Goal: Task Accomplishment & Management: Manage account settings

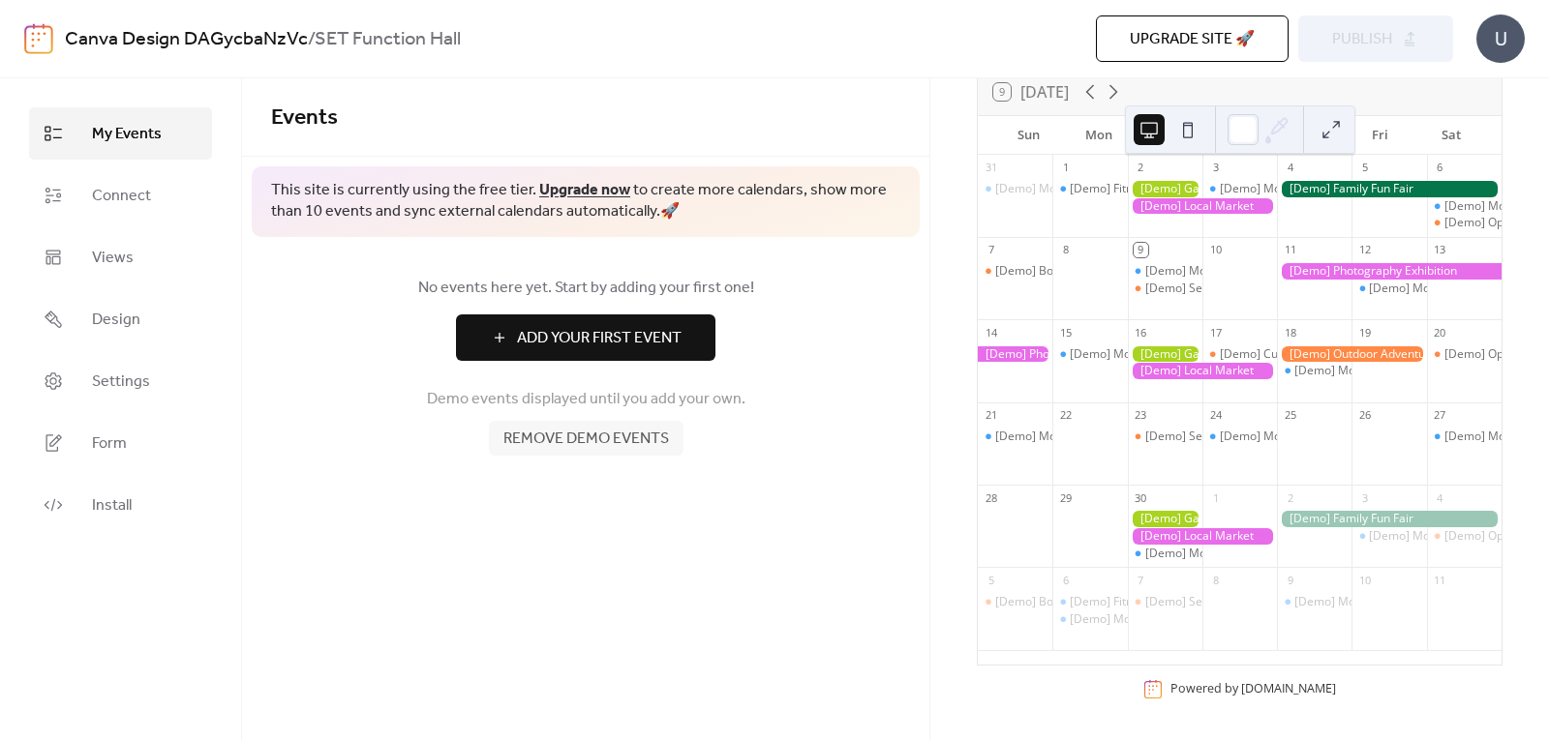
scroll to position [148, 0]
click at [587, 444] on span "Remove demo events" at bounding box center [586, 439] width 166 height 23
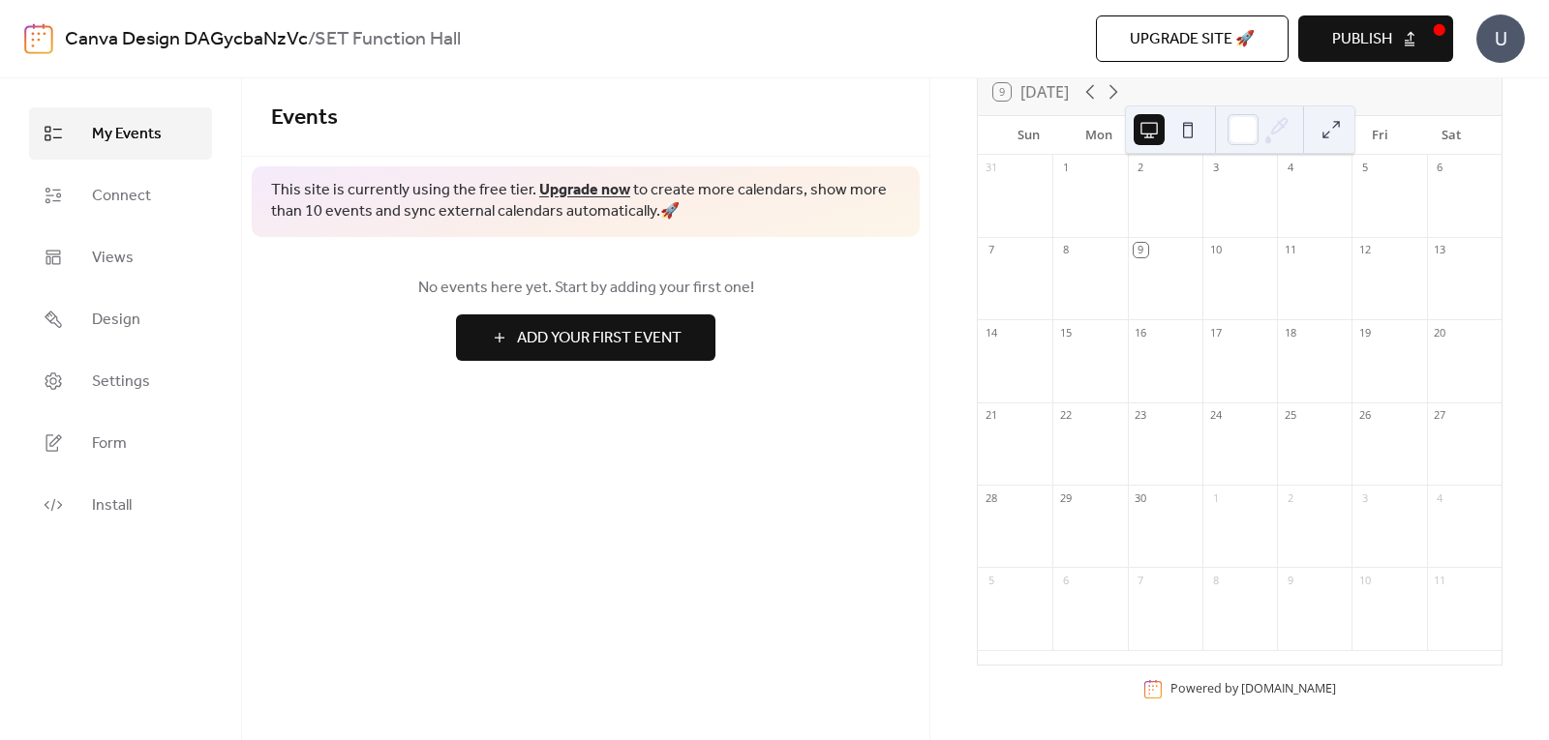
click at [278, 41] on link "Canva Design DAGycbaNzVc" at bounding box center [186, 39] width 243 height 37
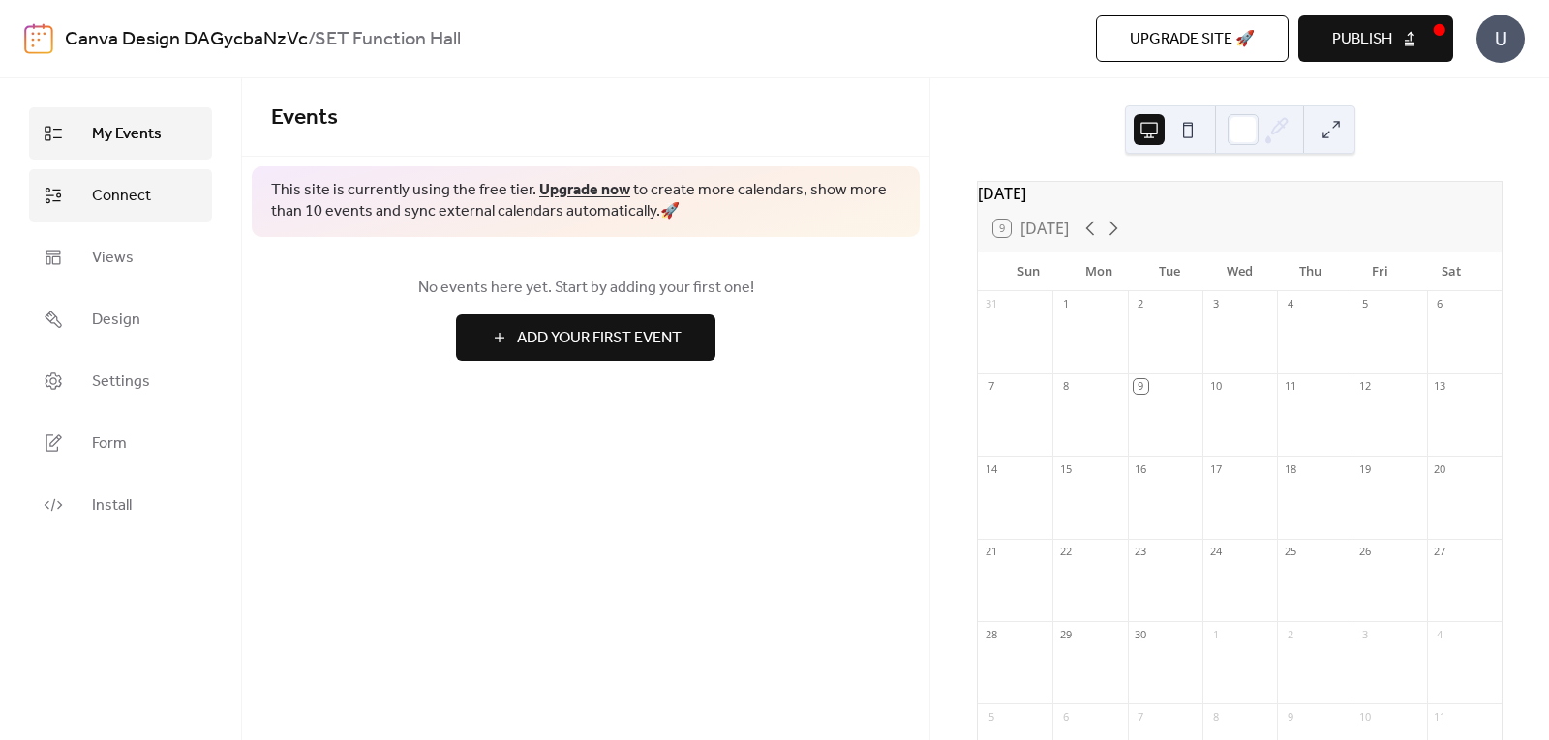
click at [140, 208] on span "Connect" at bounding box center [121, 196] width 59 height 23
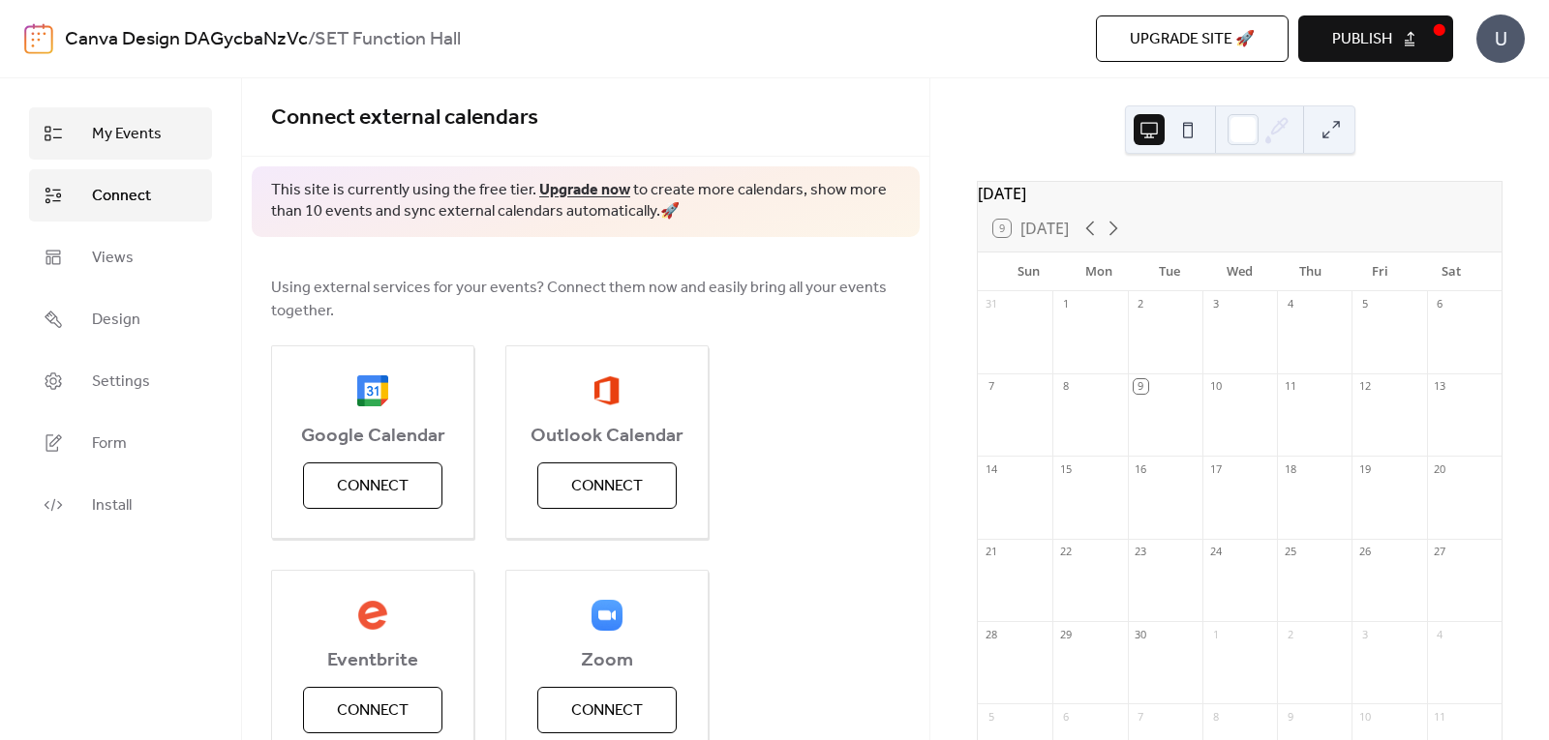
click at [166, 154] on link "My Events" at bounding box center [120, 133] width 183 height 52
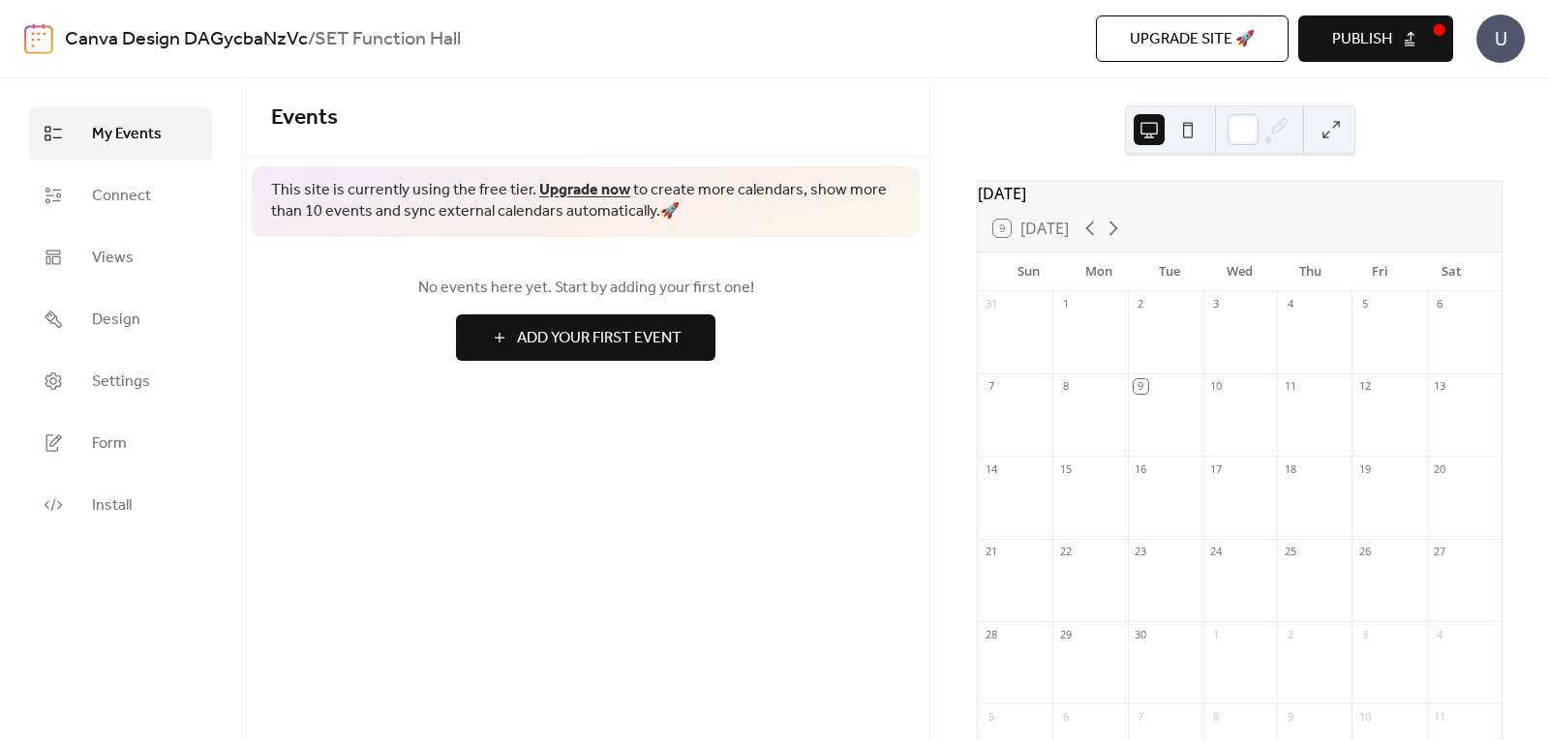
click at [1189, 125] on button at bounding box center [1187, 129] width 31 height 31
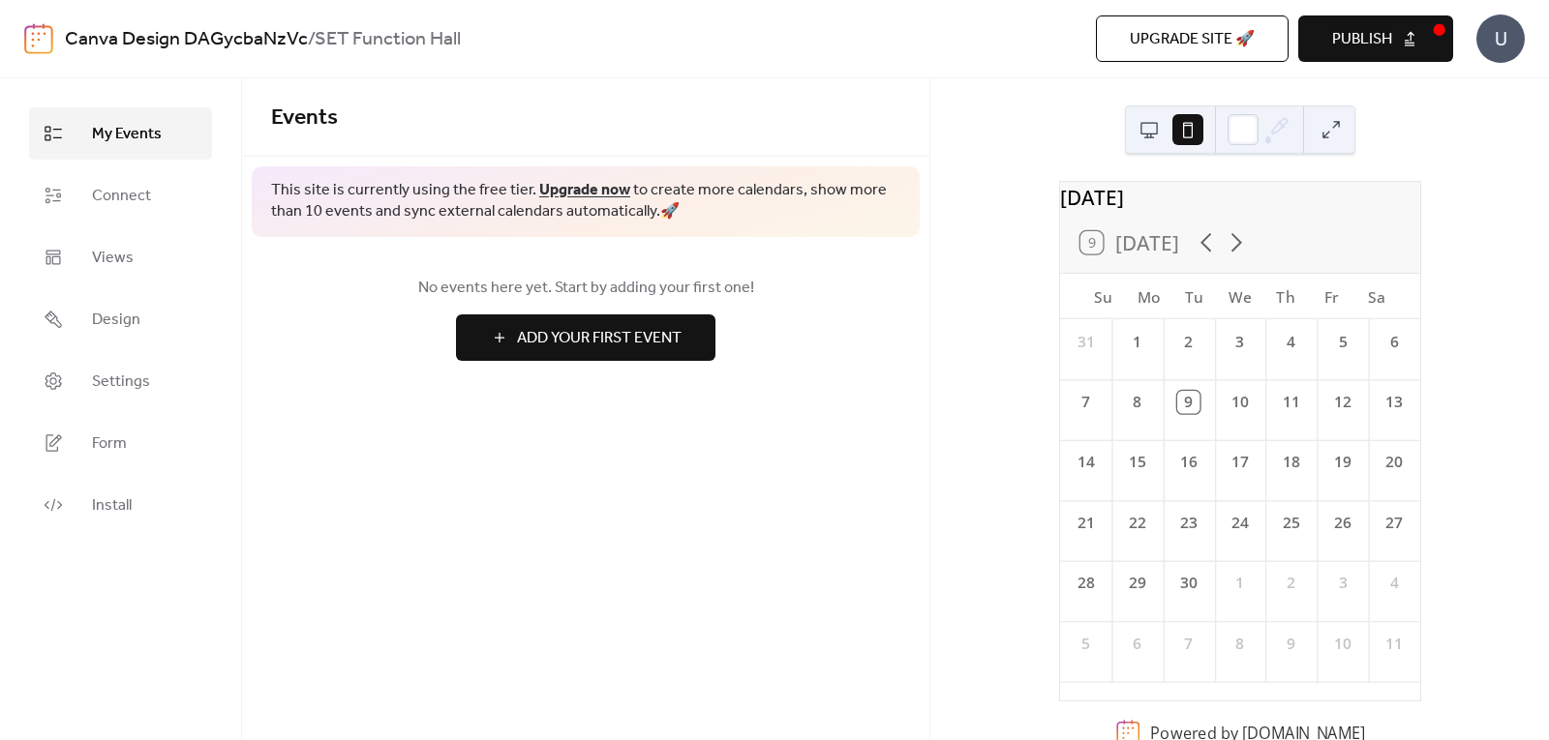
click at [1196, 413] on div "9" at bounding box center [1188, 402] width 22 height 22
click at [138, 188] on span "Connect" at bounding box center [121, 196] width 59 height 23
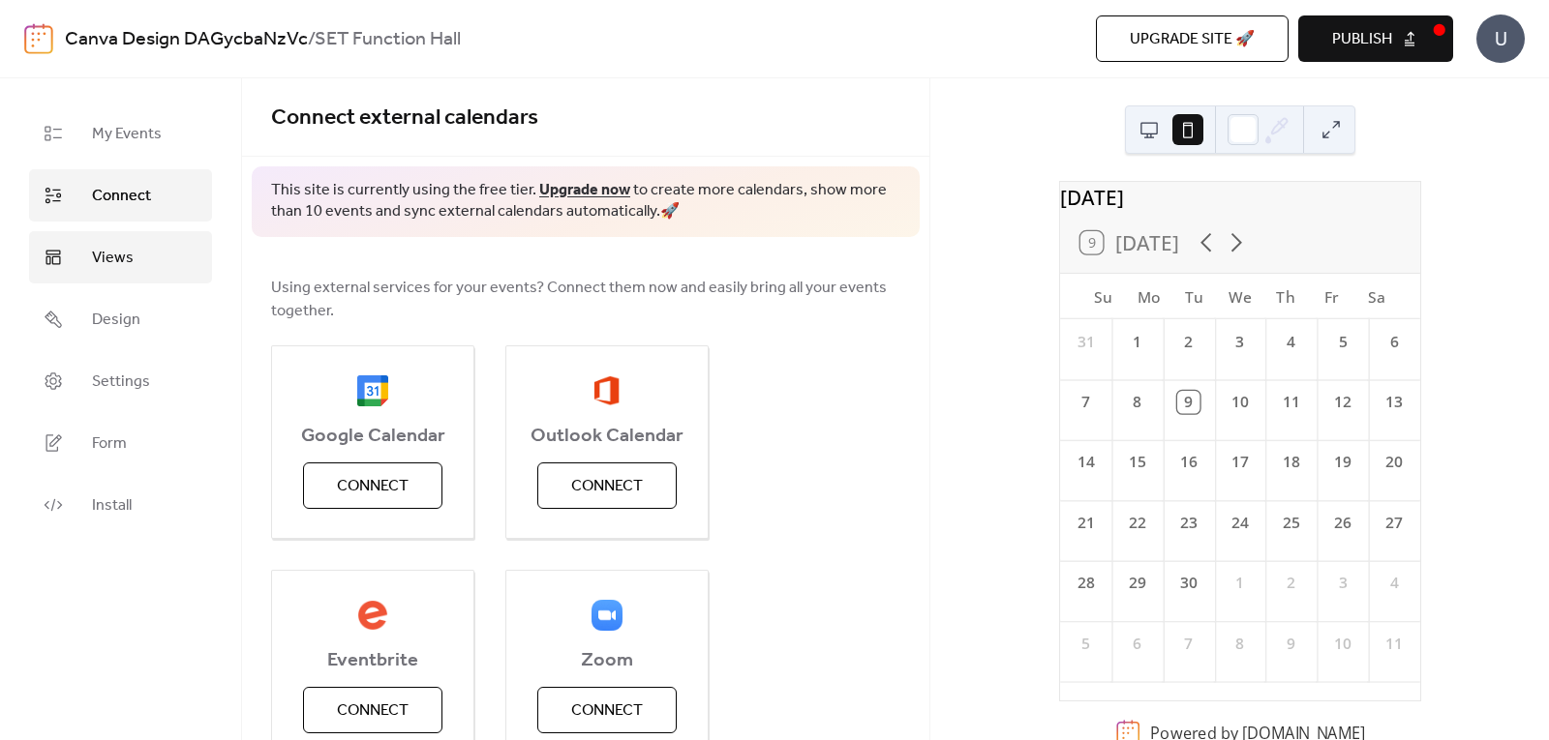
click at [130, 256] on span "Views" at bounding box center [113, 258] width 42 height 23
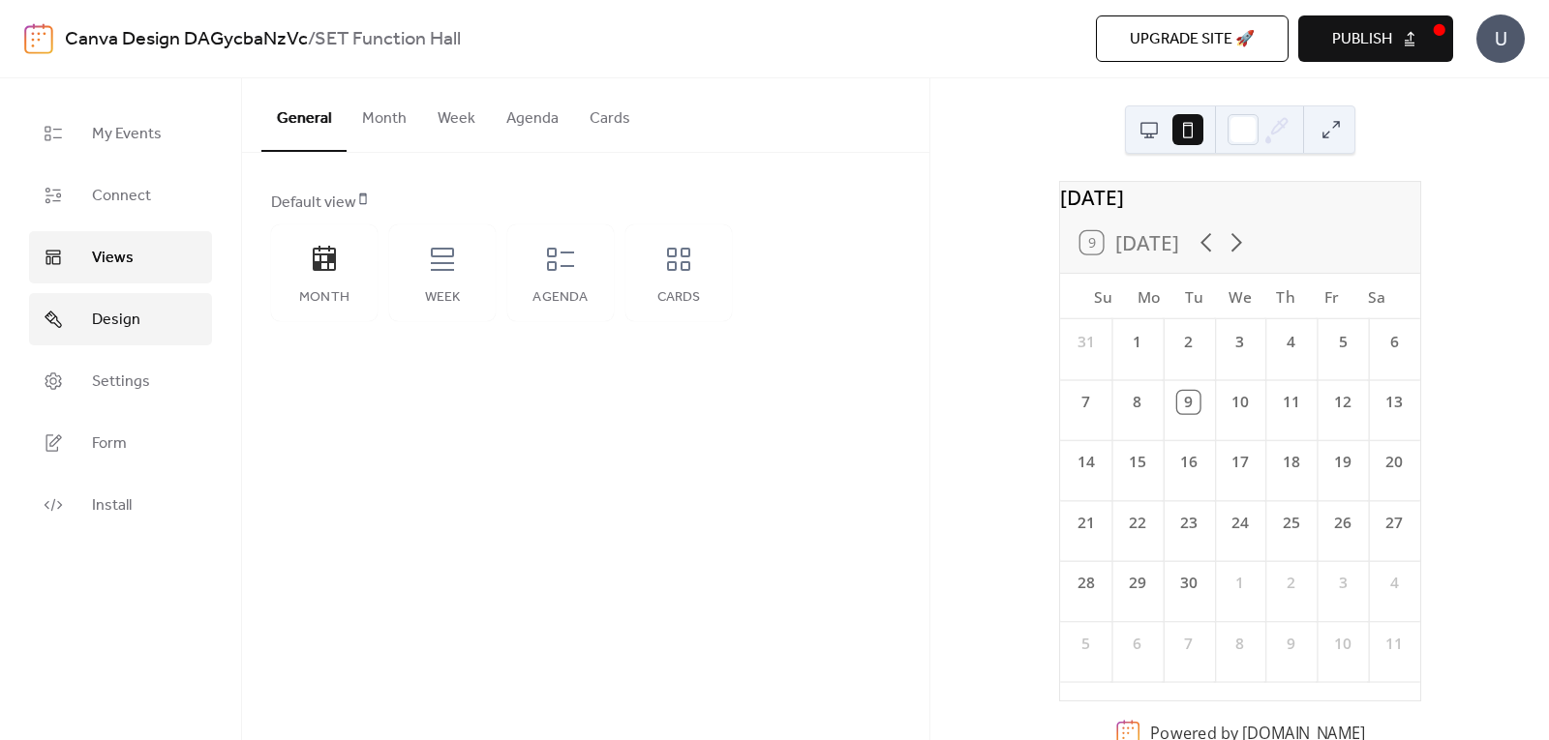
click at [143, 320] on link "Design" at bounding box center [120, 319] width 183 height 52
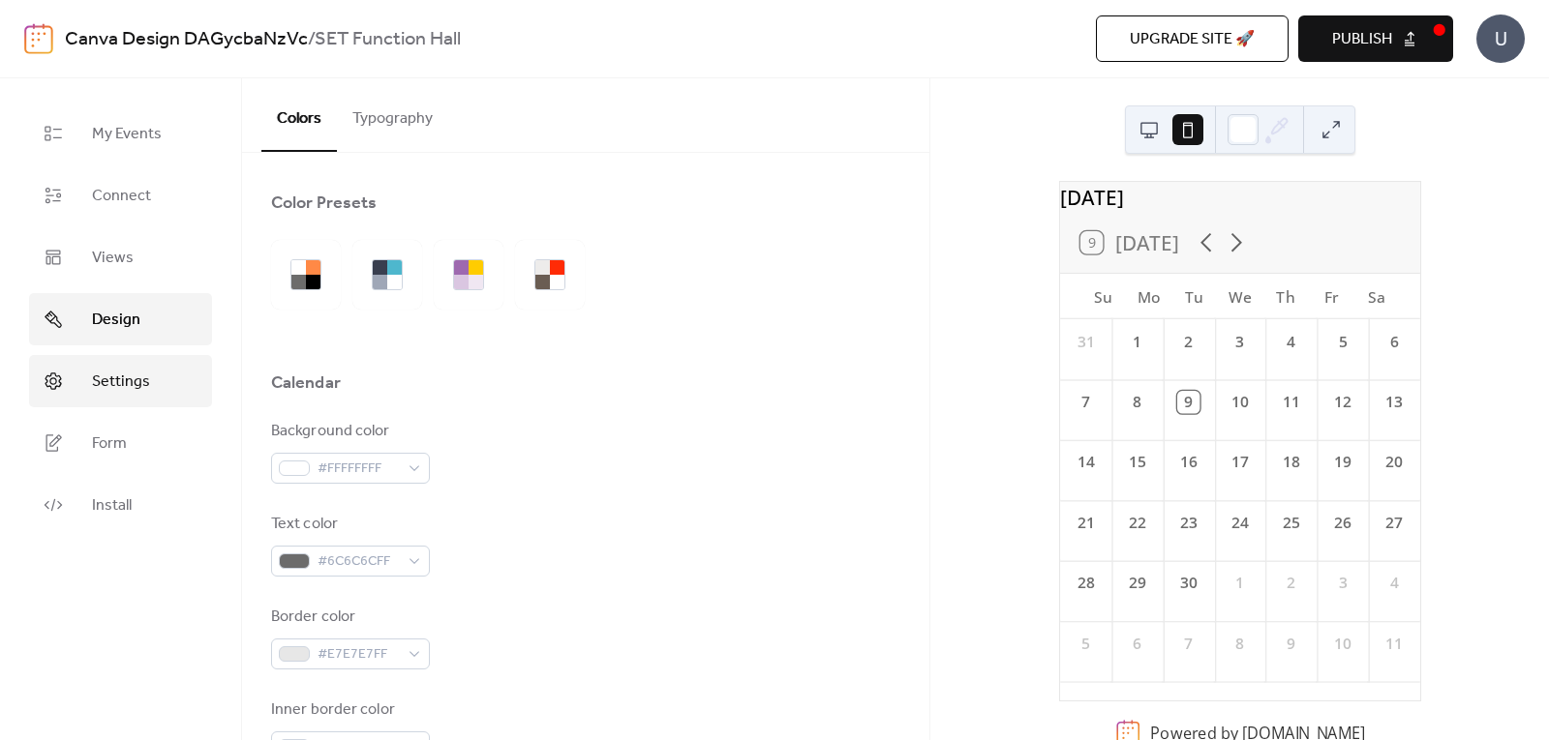
click at [150, 400] on link "Settings" at bounding box center [120, 381] width 183 height 52
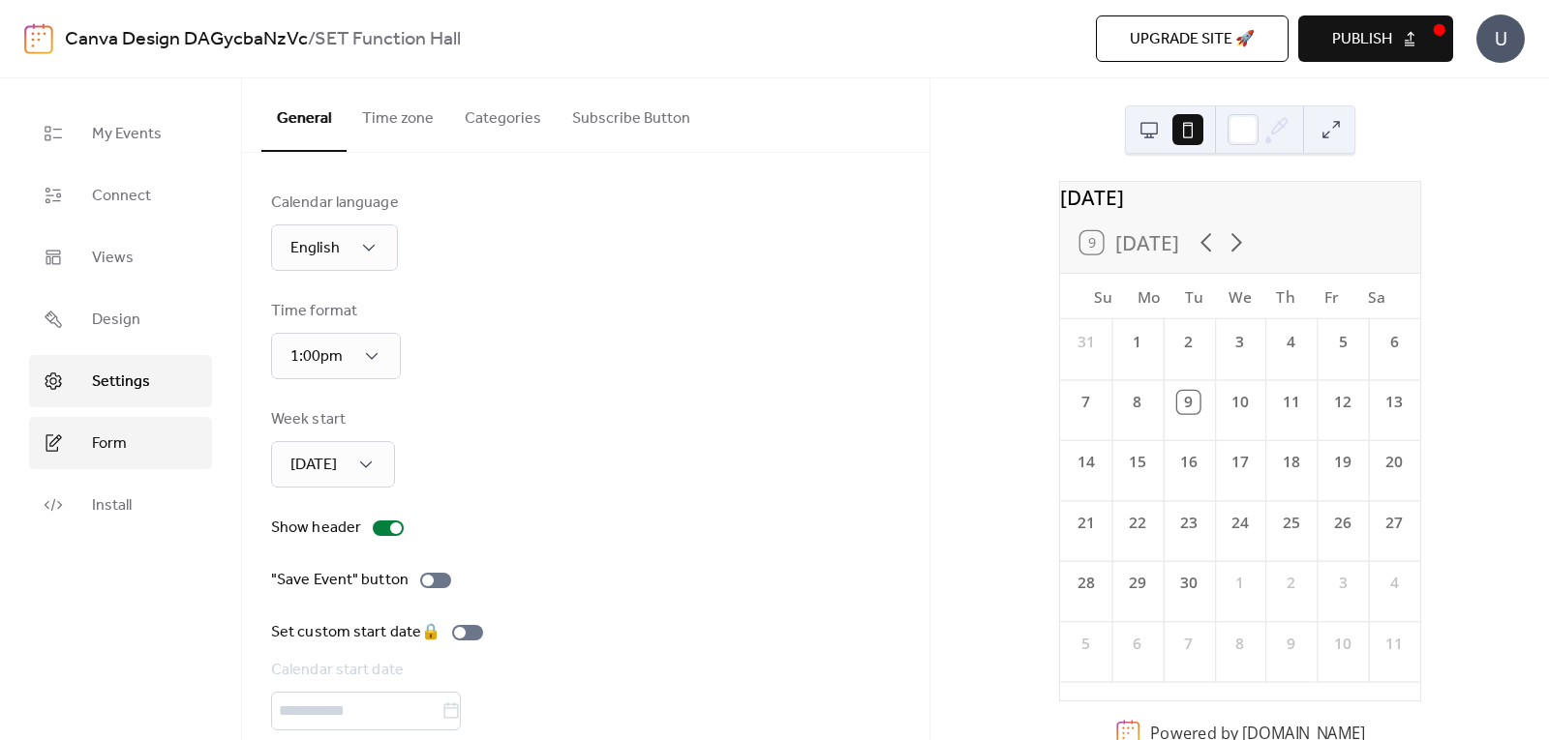
click at [124, 445] on span "Form" at bounding box center [109, 444] width 35 height 23
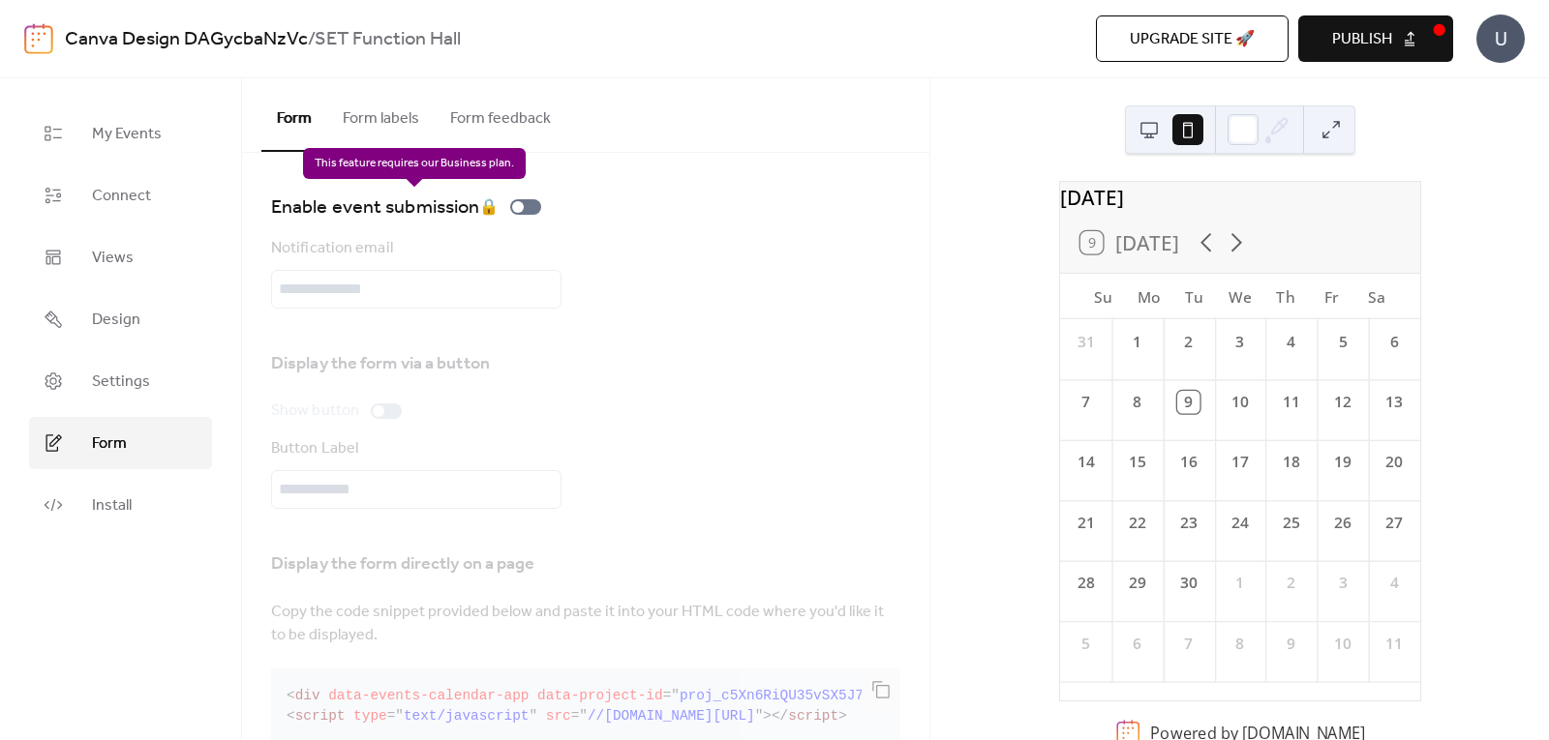
click at [535, 209] on div "Enable event submission 🔒" at bounding box center [410, 207] width 278 height 31
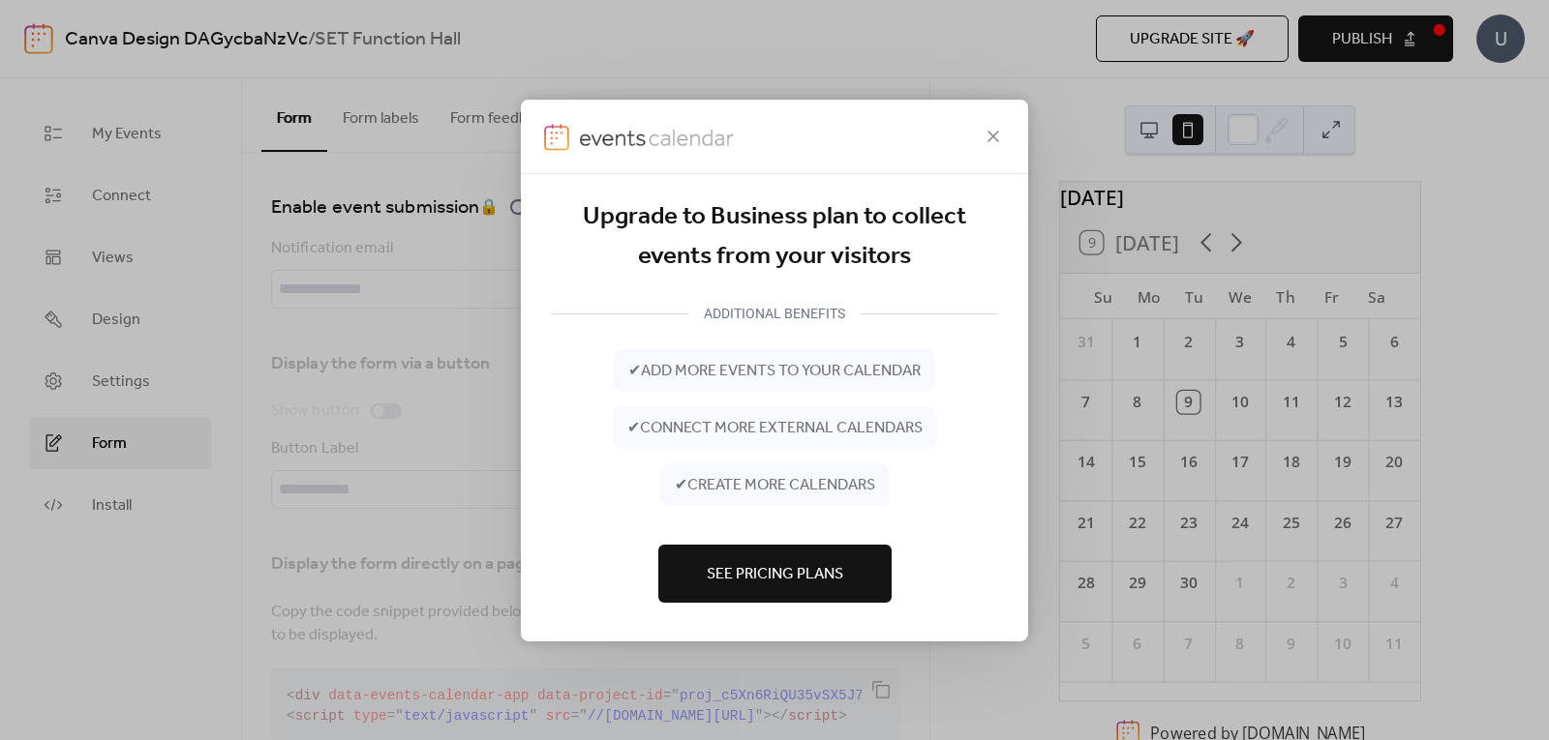
click at [995, 135] on icon at bounding box center [992, 135] width 23 height 23
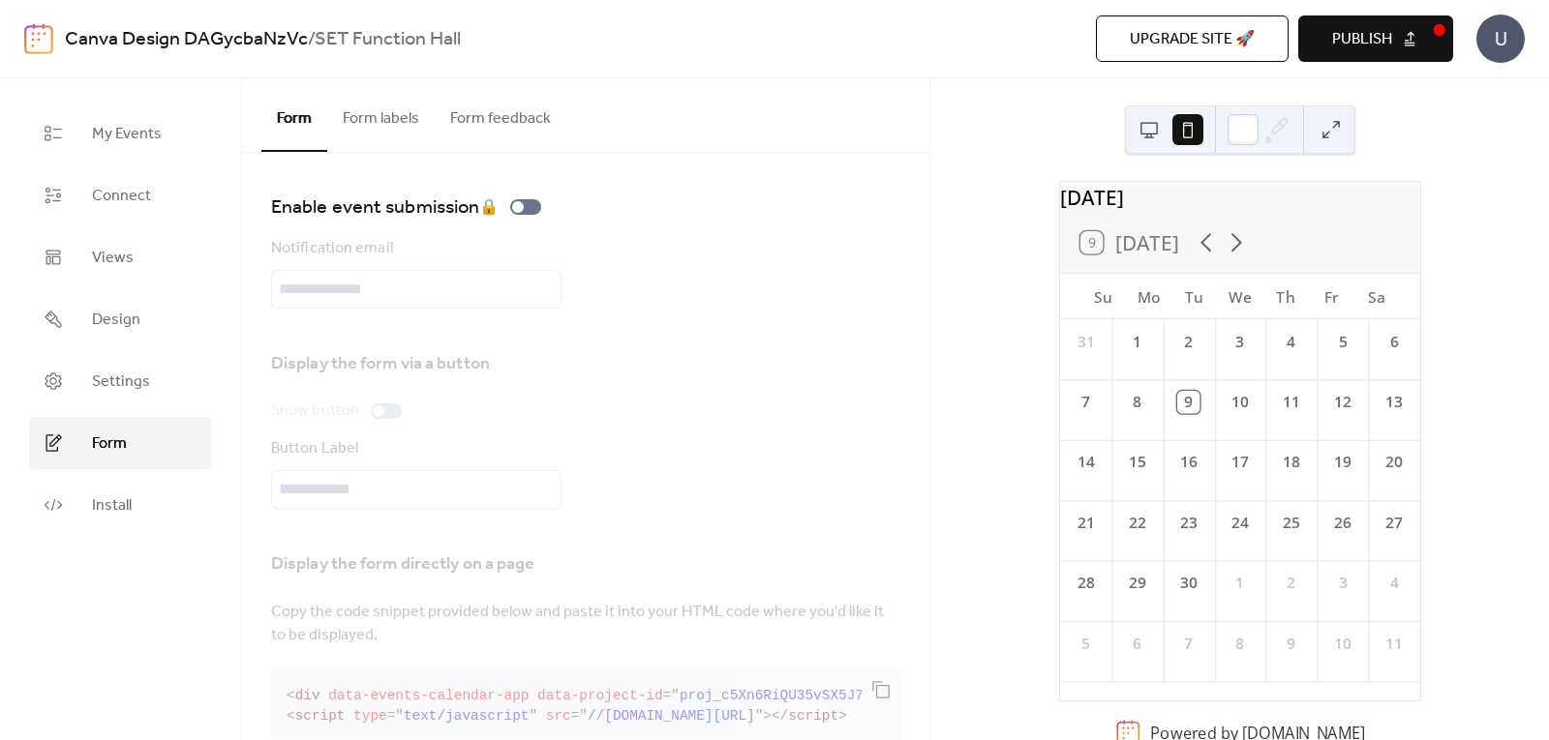
click at [408, 128] on button "Form labels" at bounding box center [380, 114] width 107 height 72
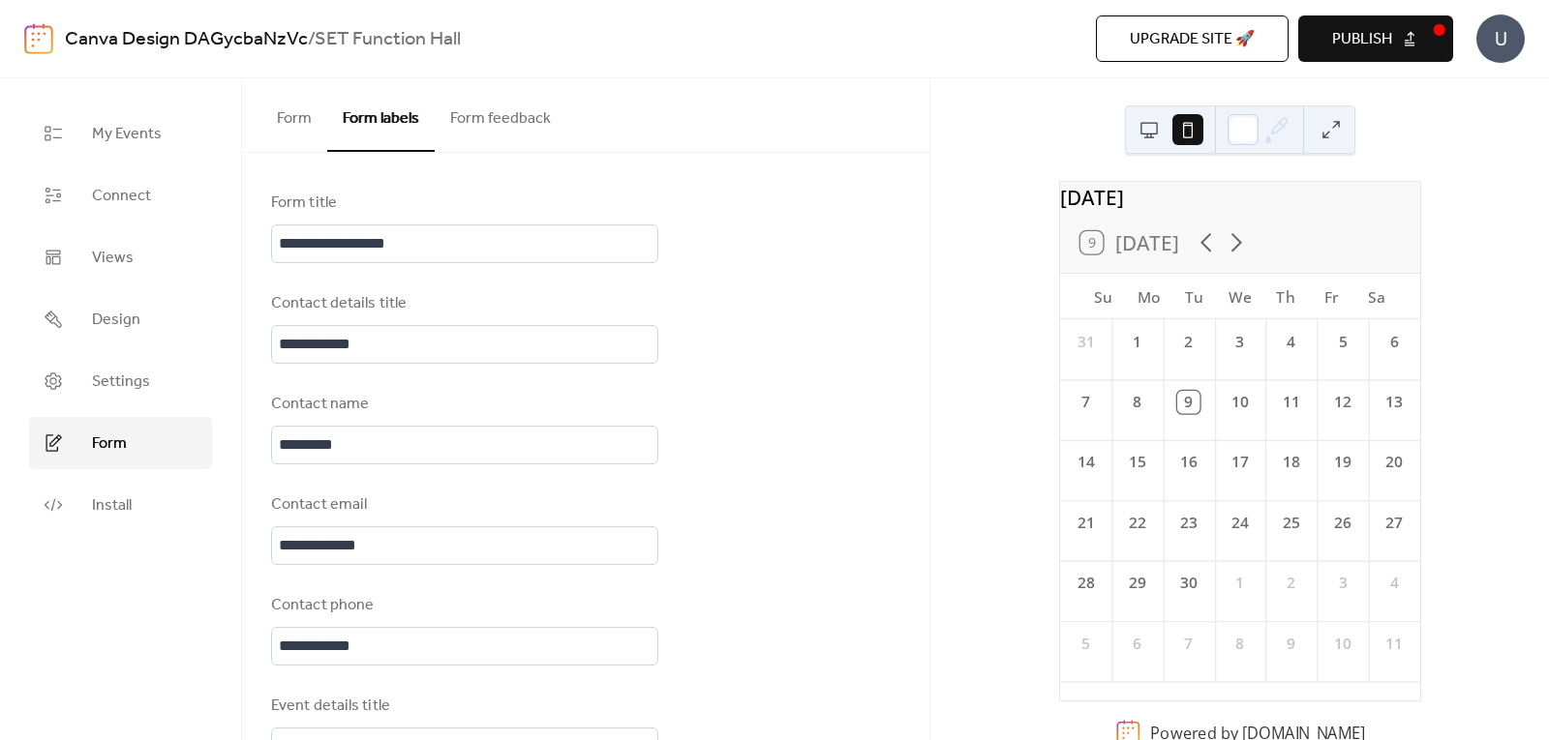
scroll to position [3, 0]
click at [294, 111] on button "Form" at bounding box center [294, 114] width 66 height 72
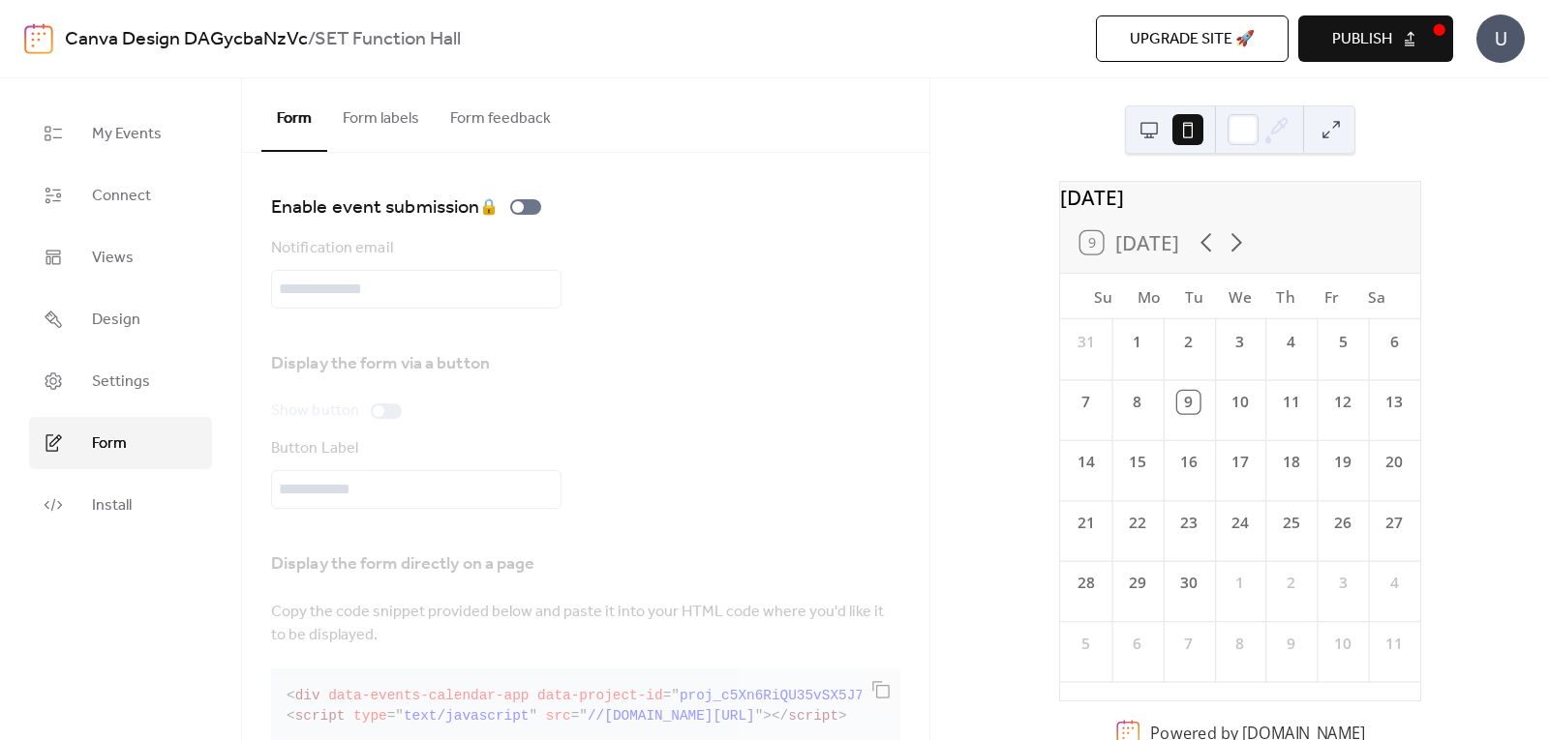
click at [1394, 41] on button "Publish" at bounding box center [1375, 38] width 155 height 46
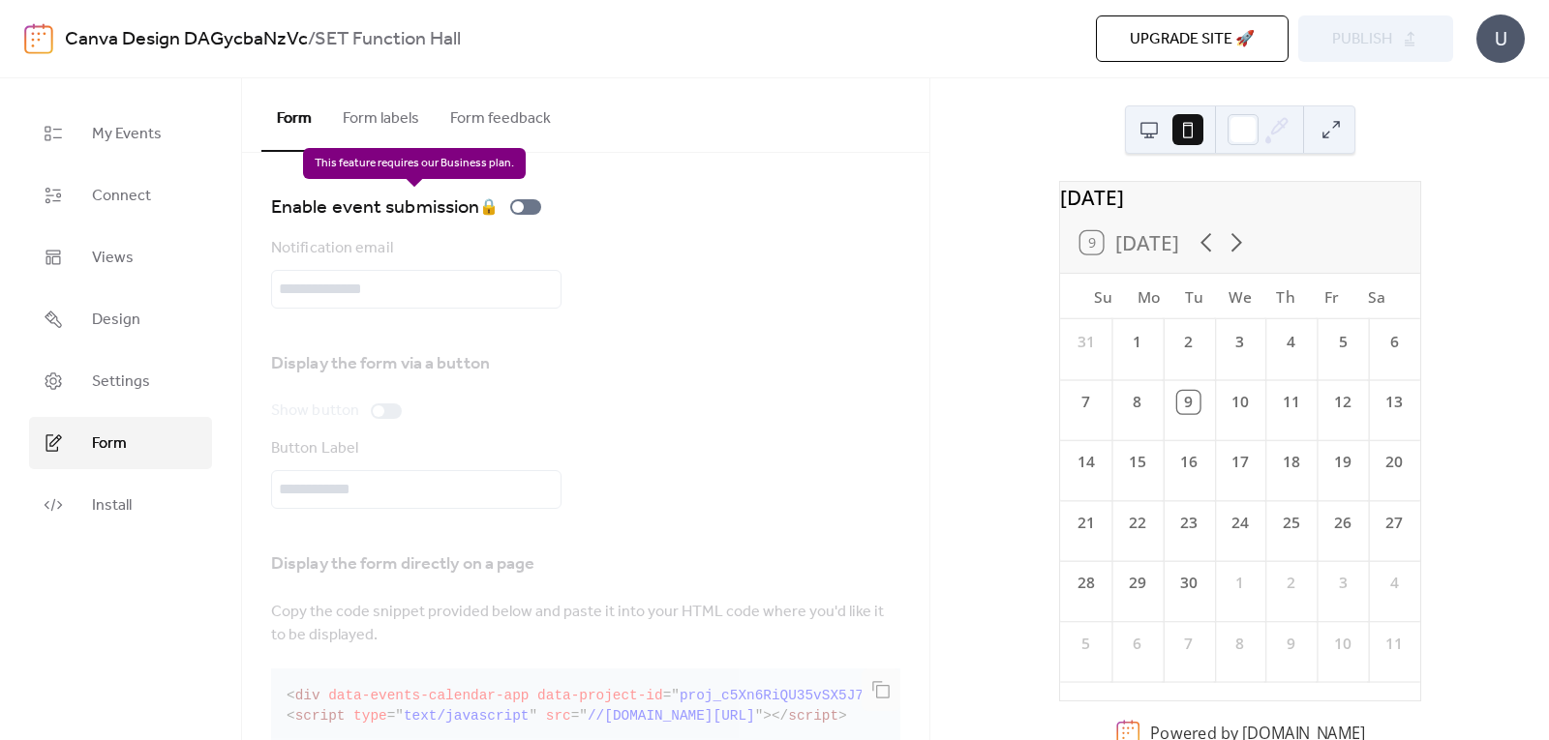
click at [535, 203] on div "Enable event submission 🔒" at bounding box center [410, 207] width 278 height 31
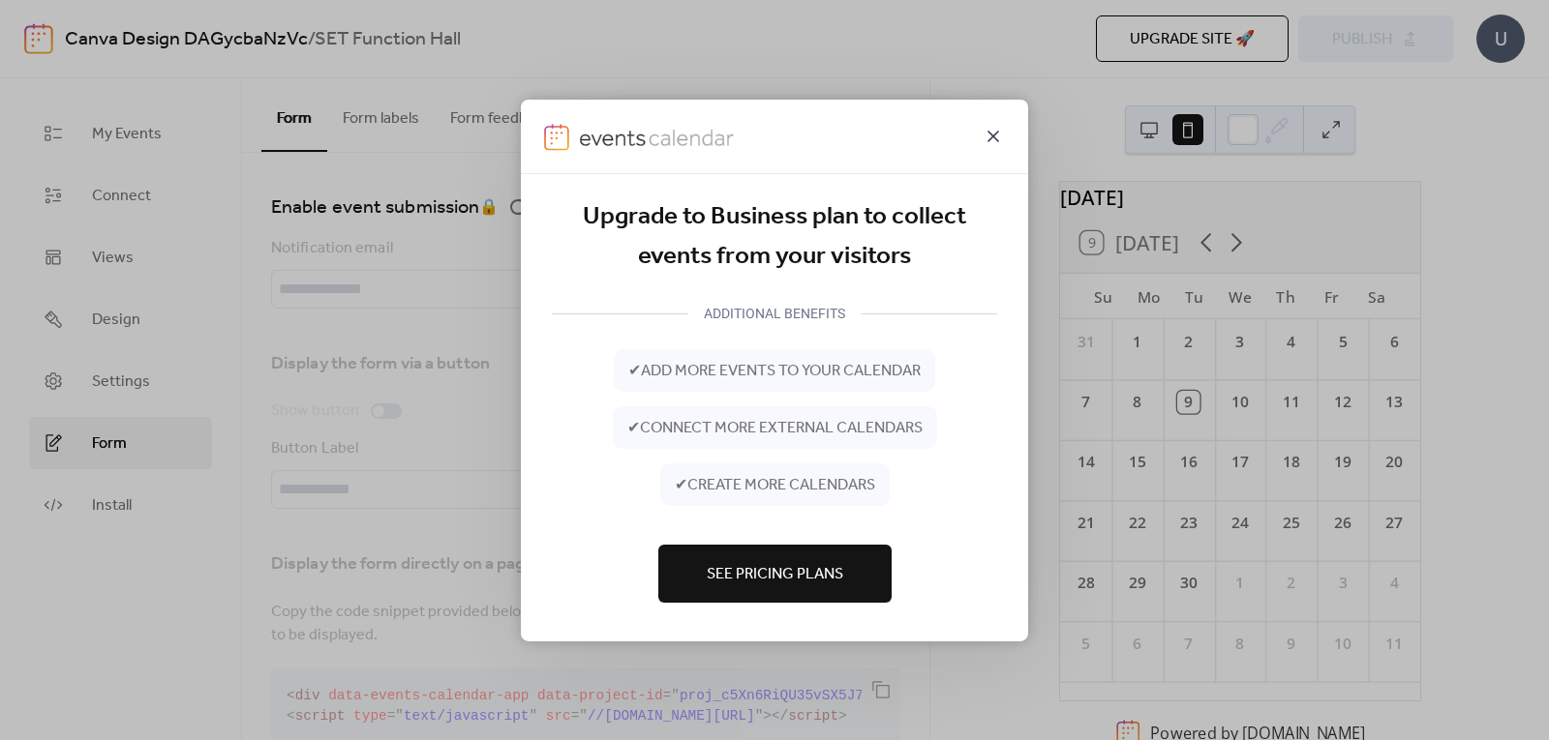
click at [996, 136] on icon at bounding box center [992, 135] width 23 height 23
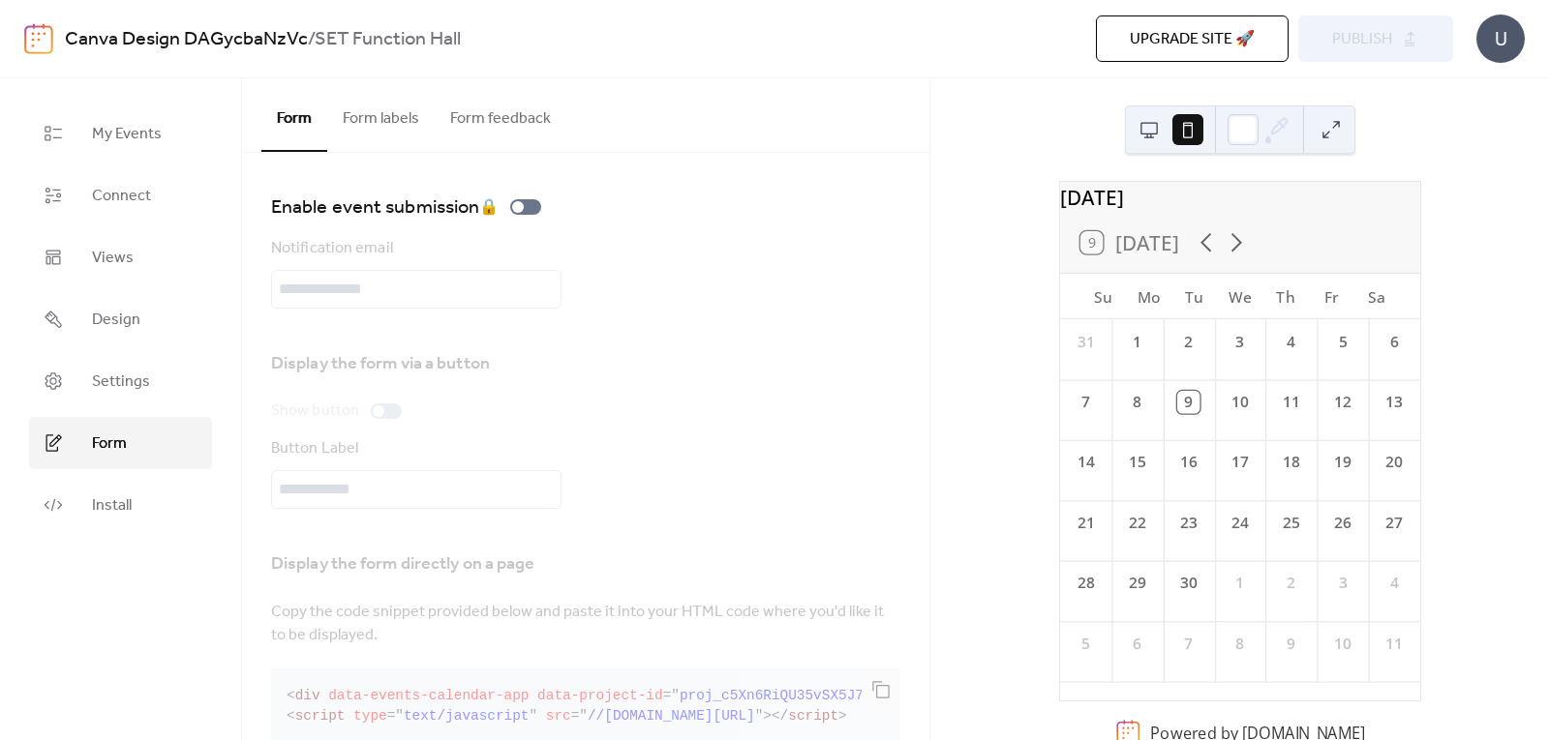
click at [389, 115] on button "Form labels" at bounding box center [380, 114] width 107 height 72
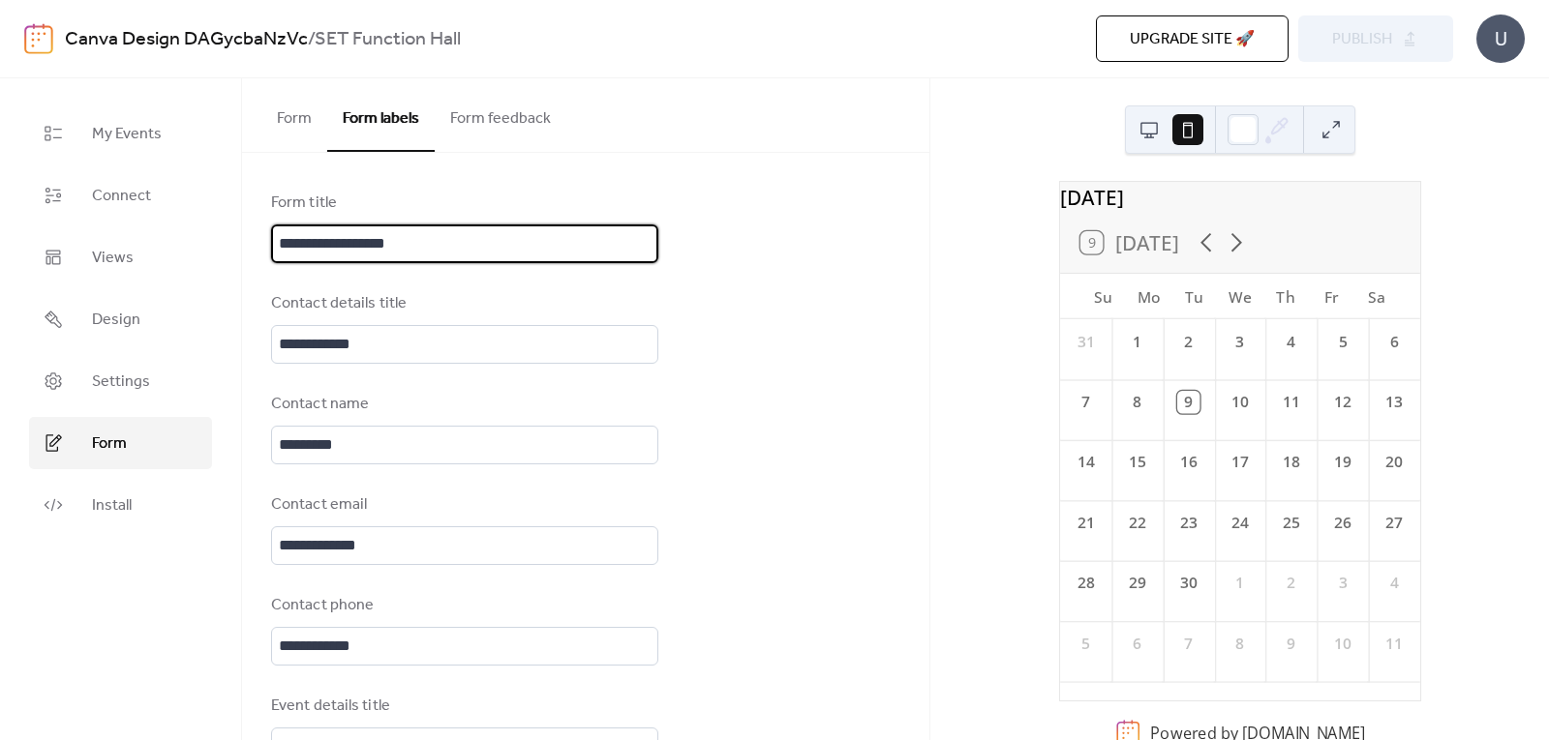
scroll to position [3, 0]
drag, startPoint x: 419, startPoint y: 238, endPoint x: 242, endPoint y: 255, distance: 177.9
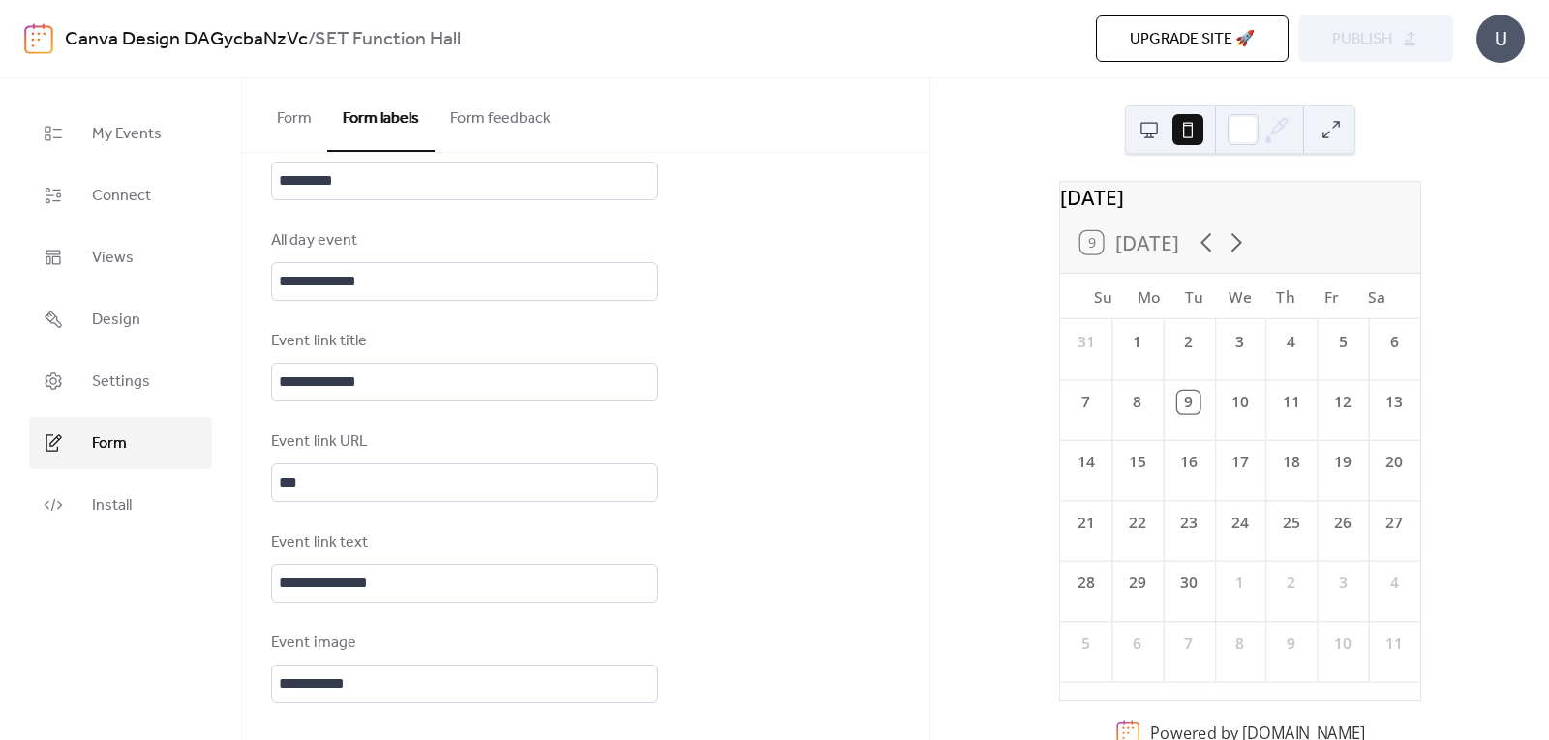
scroll to position [1172, 0]
click at [524, 121] on button "Form feedback" at bounding box center [501, 114] width 132 height 72
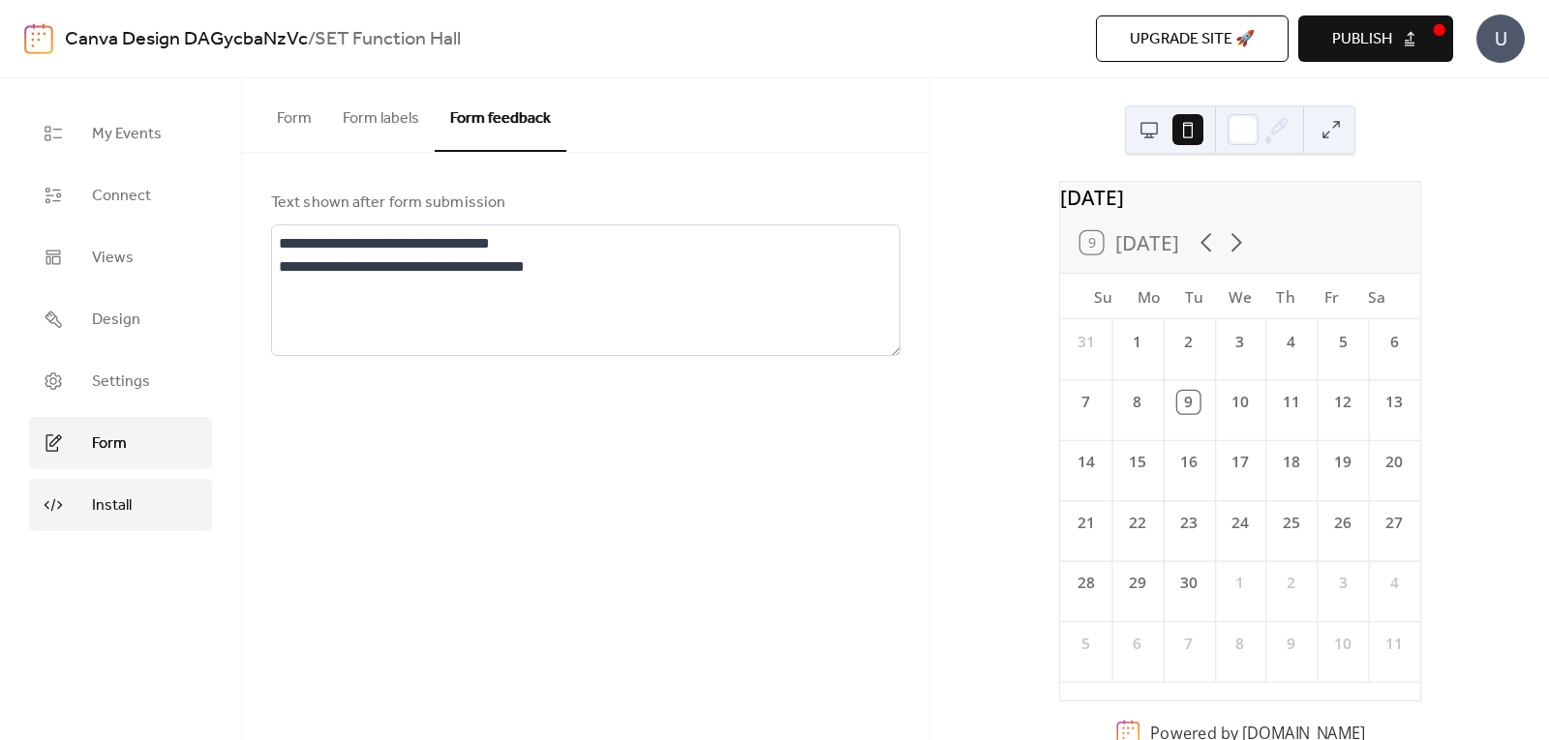
click at [109, 514] on span "Install" at bounding box center [112, 506] width 40 height 23
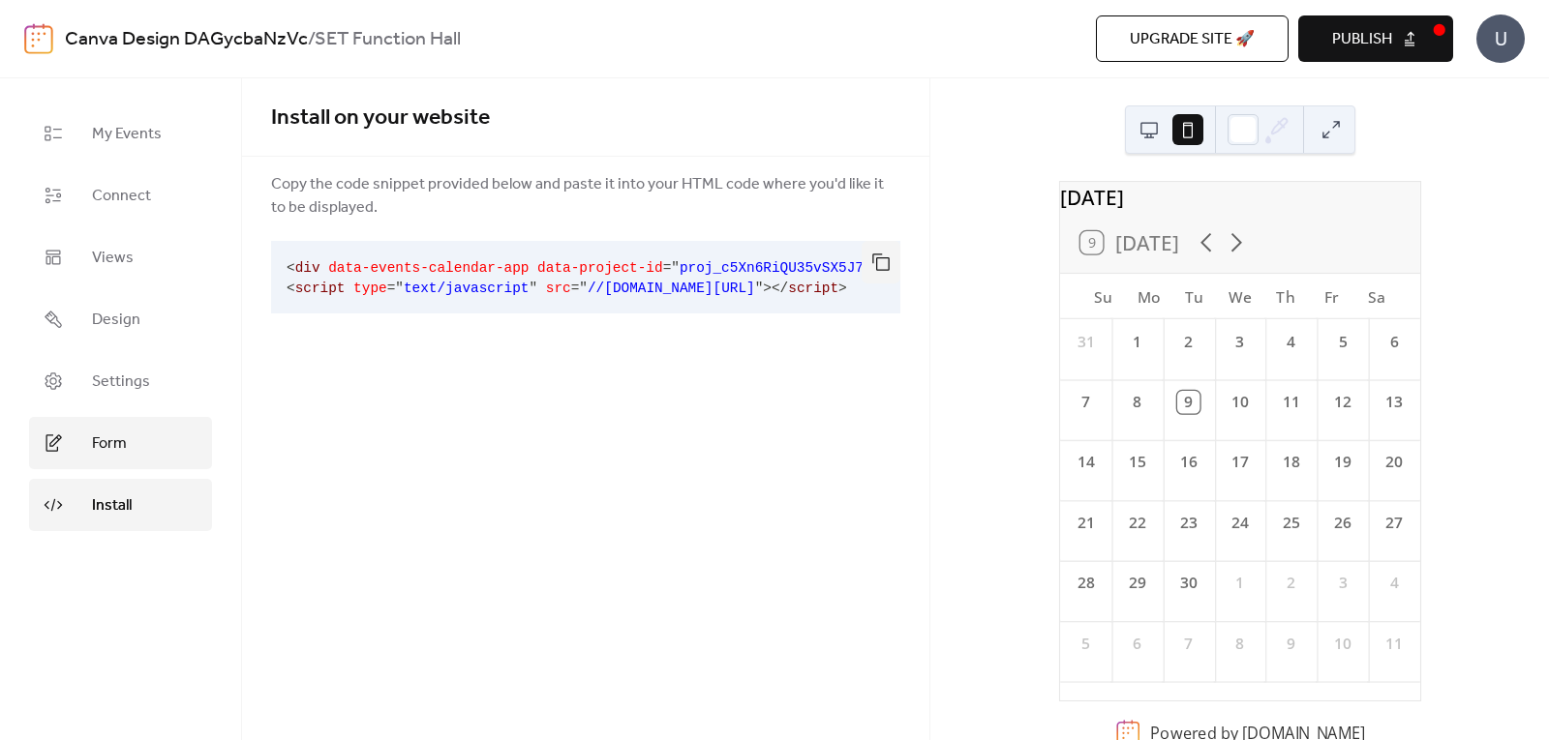
click at [111, 463] on link "Form" at bounding box center [120, 443] width 183 height 52
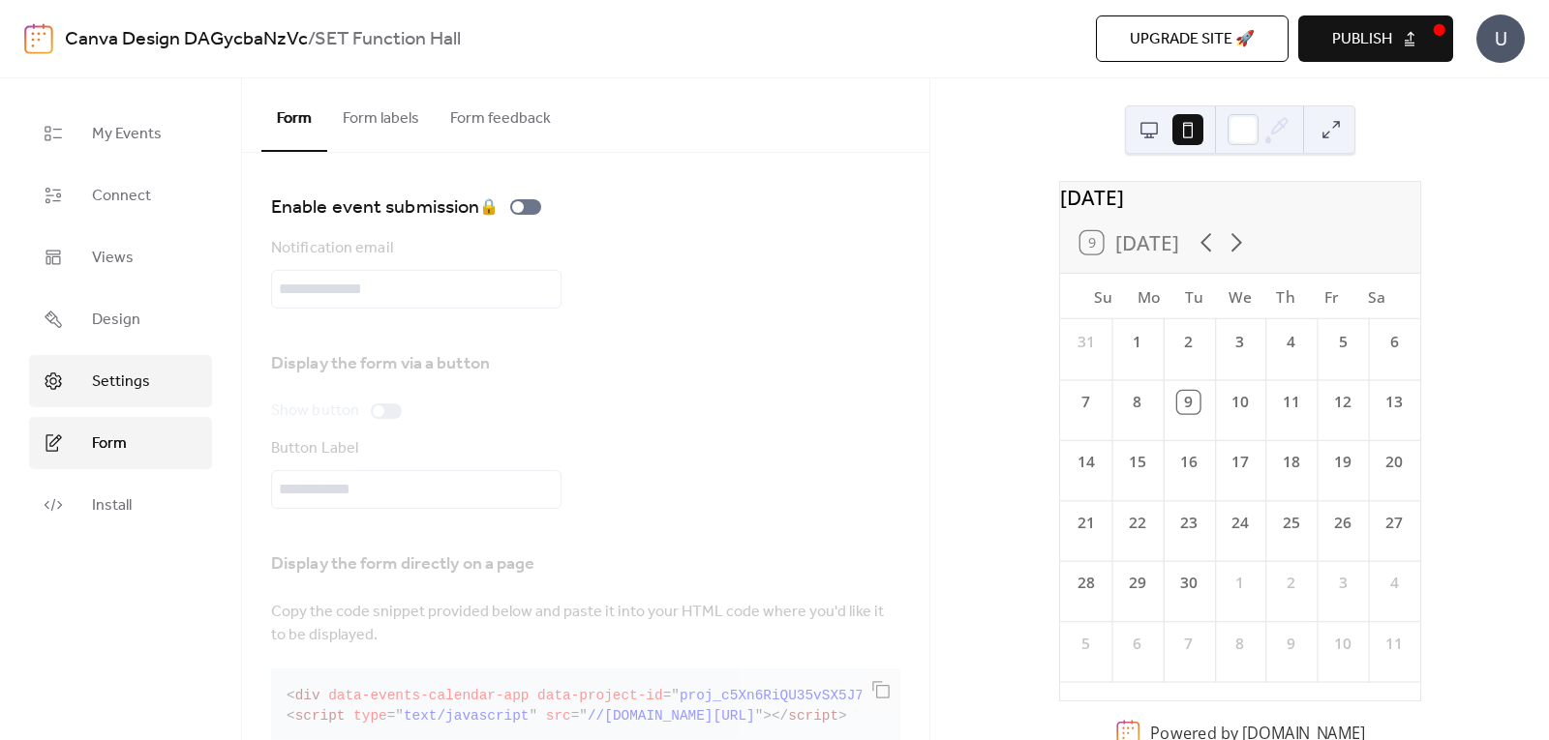
click at [118, 379] on span "Settings" at bounding box center [121, 382] width 58 height 23
